Goal: Find contact information: Find contact information

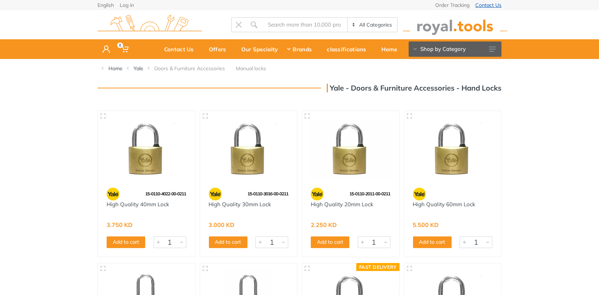
click at [492, 4] on link "Contact Us" at bounding box center [488, 5] width 26 height 5
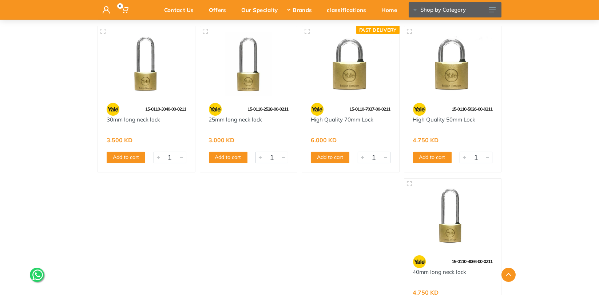
scroll to position [119, 0]
